Goal: Task Accomplishment & Management: Use online tool/utility

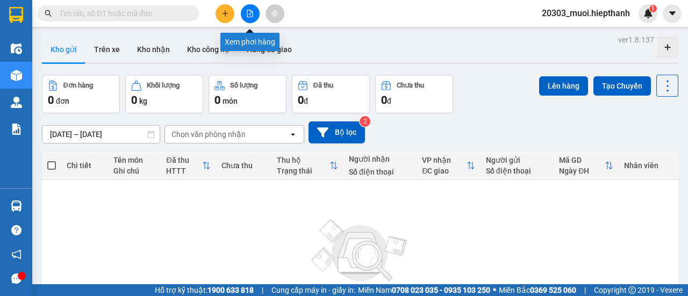
click at [241, 12] on button at bounding box center [250, 13] width 19 height 19
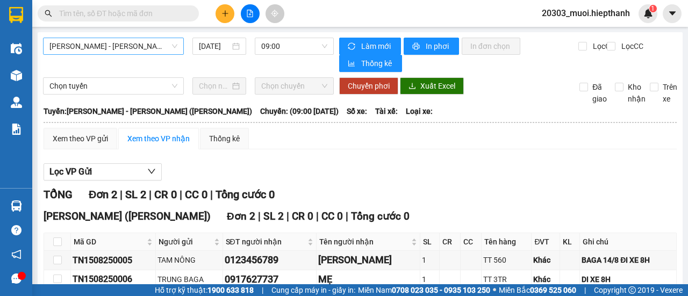
click at [170, 44] on span "[PERSON_NAME] - [PERSON_NAME] ([PERSON_NAME])" at bounding box center [113, 46] width 128 height 16
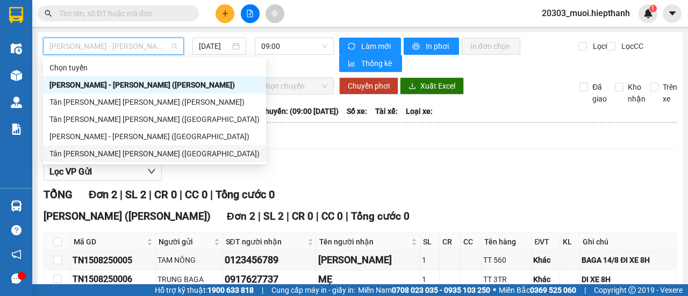
click at [114, 154] on div "Tân [PERSON_NAME] [PERSON_NAME] ([GEOGRAPHIC_DATA])" at bounding box center [154, 154] width 210 height 12
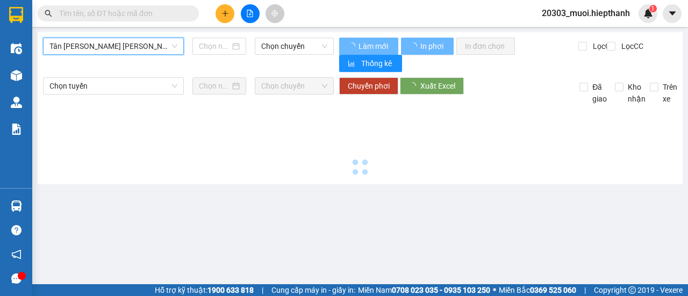
type input "[DATE]"
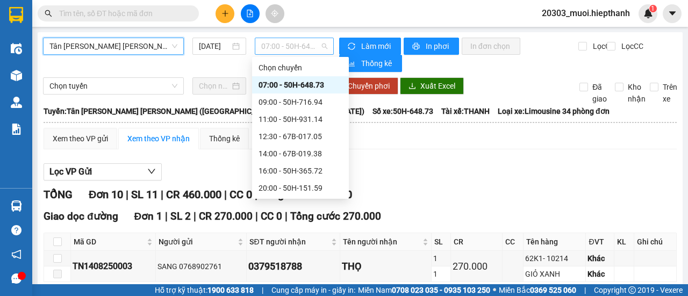
click at [280, 41] on span "07:00 - 50H-648.73" at bounding box center [294, 46] width 66 height 16
click at [277, 121] on div "11:00 - 50H-931.14" at bounding box center [301, 119] width 84 height 12
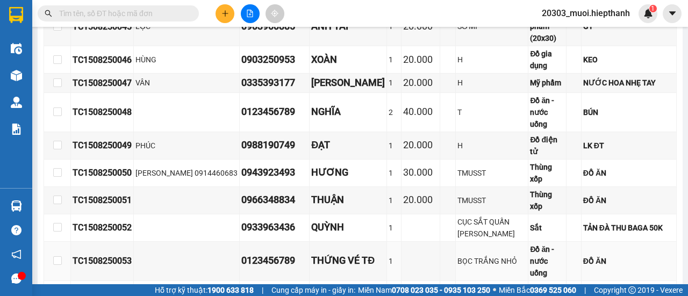
scroll to position [430, 0]
